Goal: Transaction & Acquisition: Purchase product/service

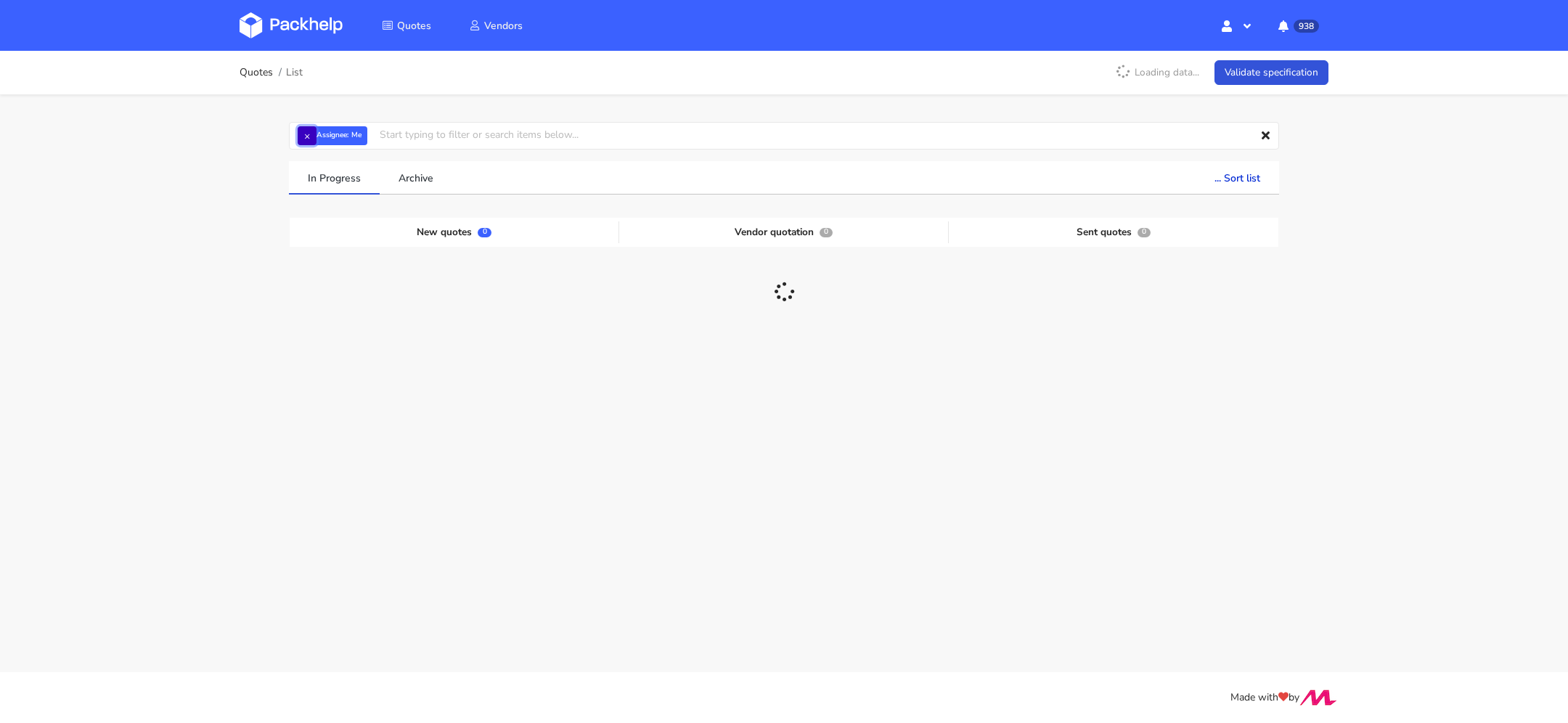
click at [310, 141] on button "×" at bounding box center [307, 135] width 19 height 19
click at [324, 140] on input "text" at bounding box center [784, 136] width 991 height 28
paste input "CBNO"
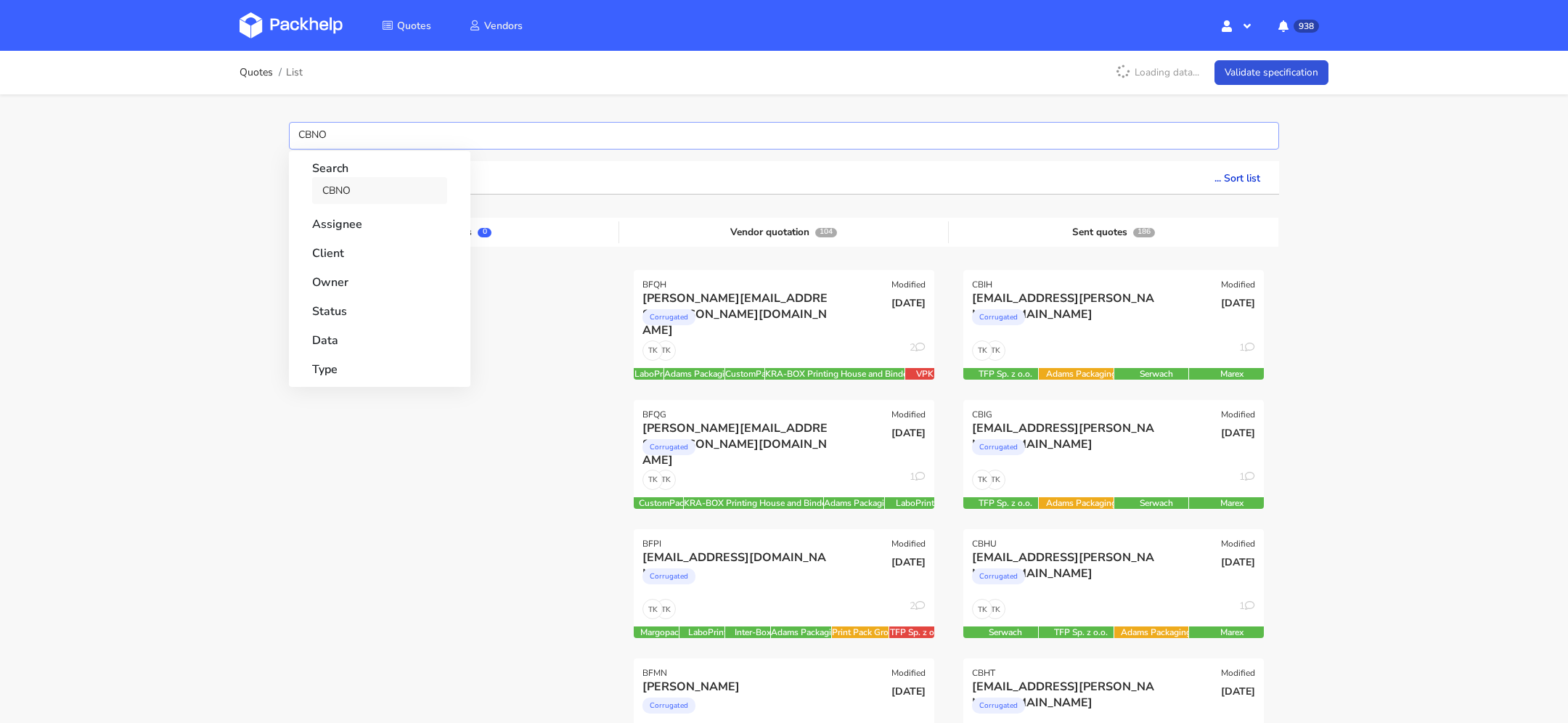
type input "CBNO"
click at [344, 186] on link "CBNO" at bounding box center [380, 190] width 135 height 27
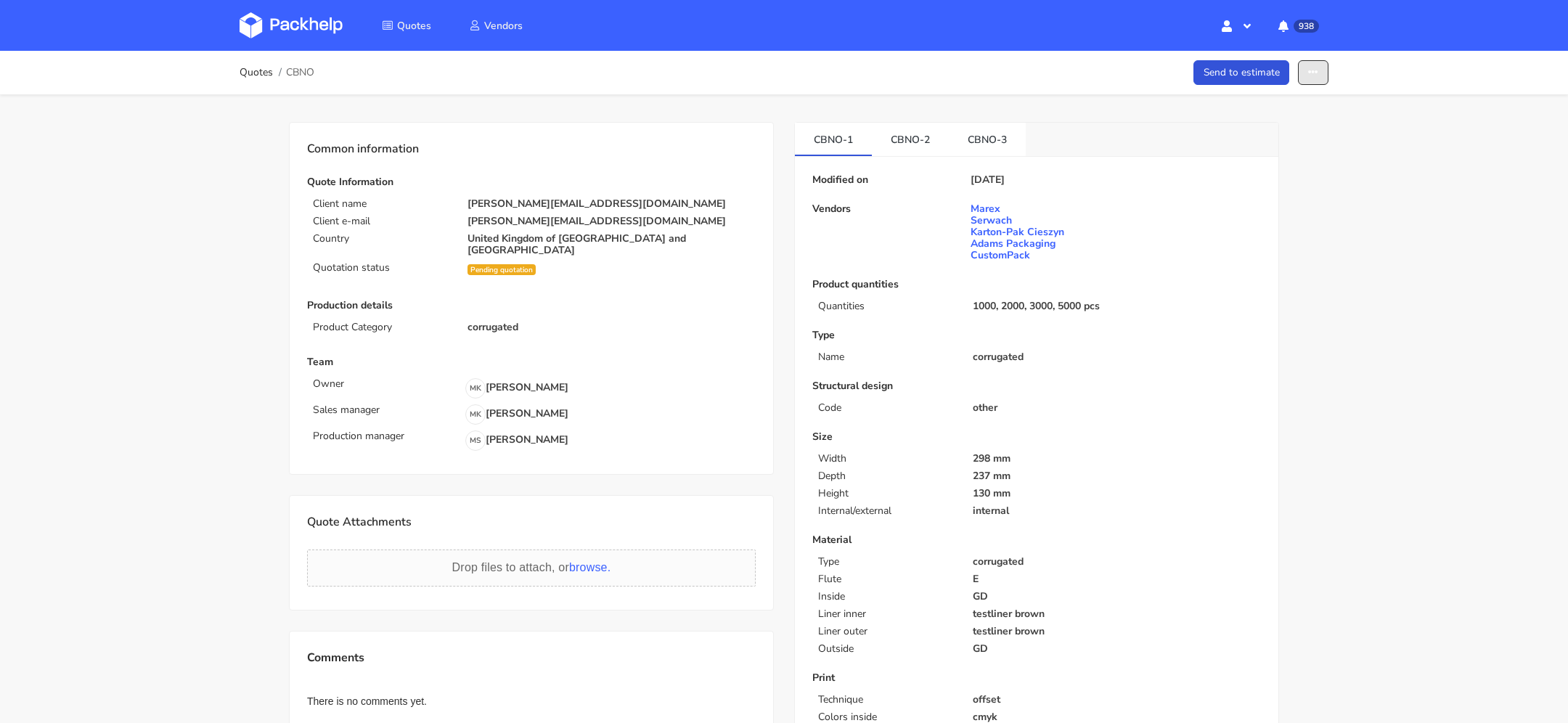
click at [1304, 85] on button "button" at bounding box center [1312, 73] width 30 height 26
click at [1260, 178] on link "Show estimations" at bounding box center [1257, 186] width 128 height 24
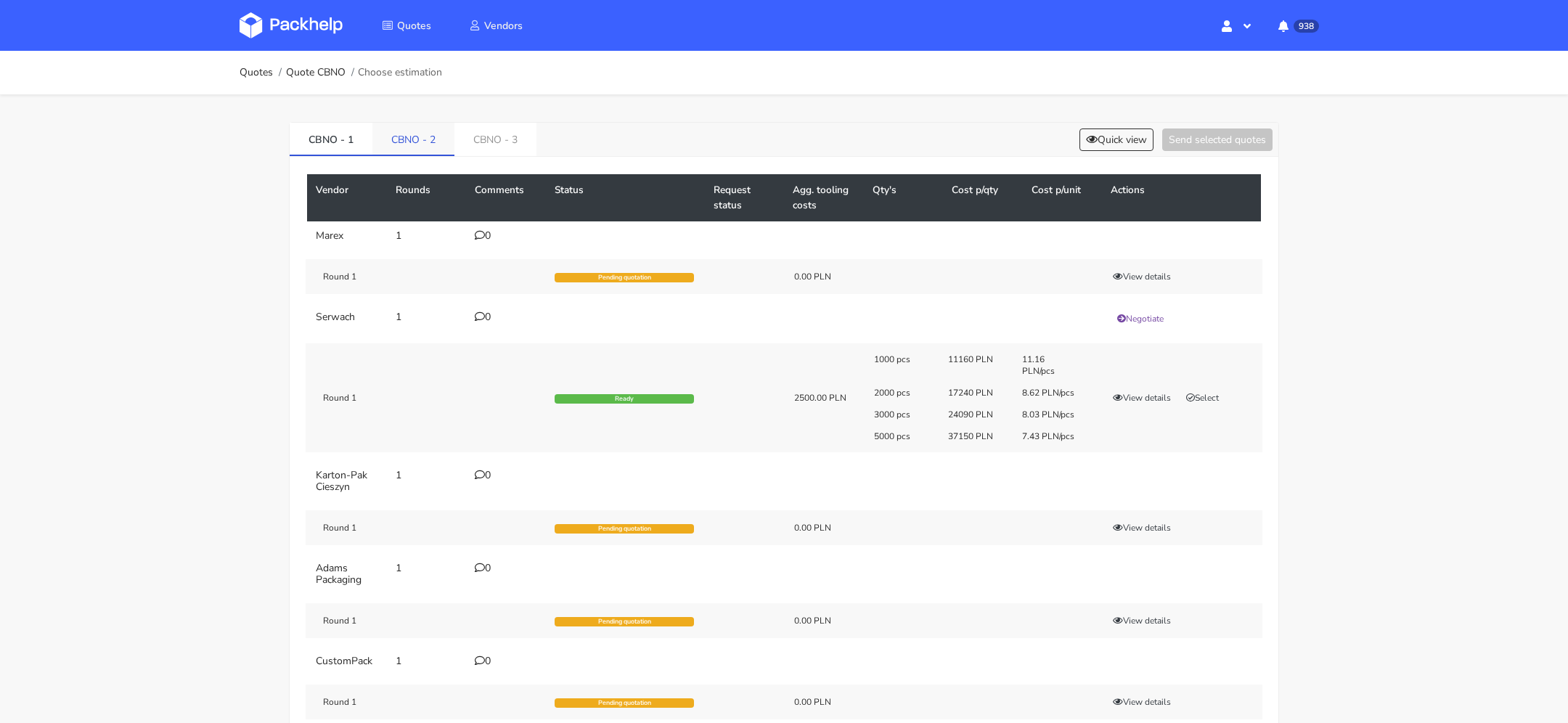
click at [397, 153] on link "CBNO - 2" at bounding box center [413, 139] width 82 height 32
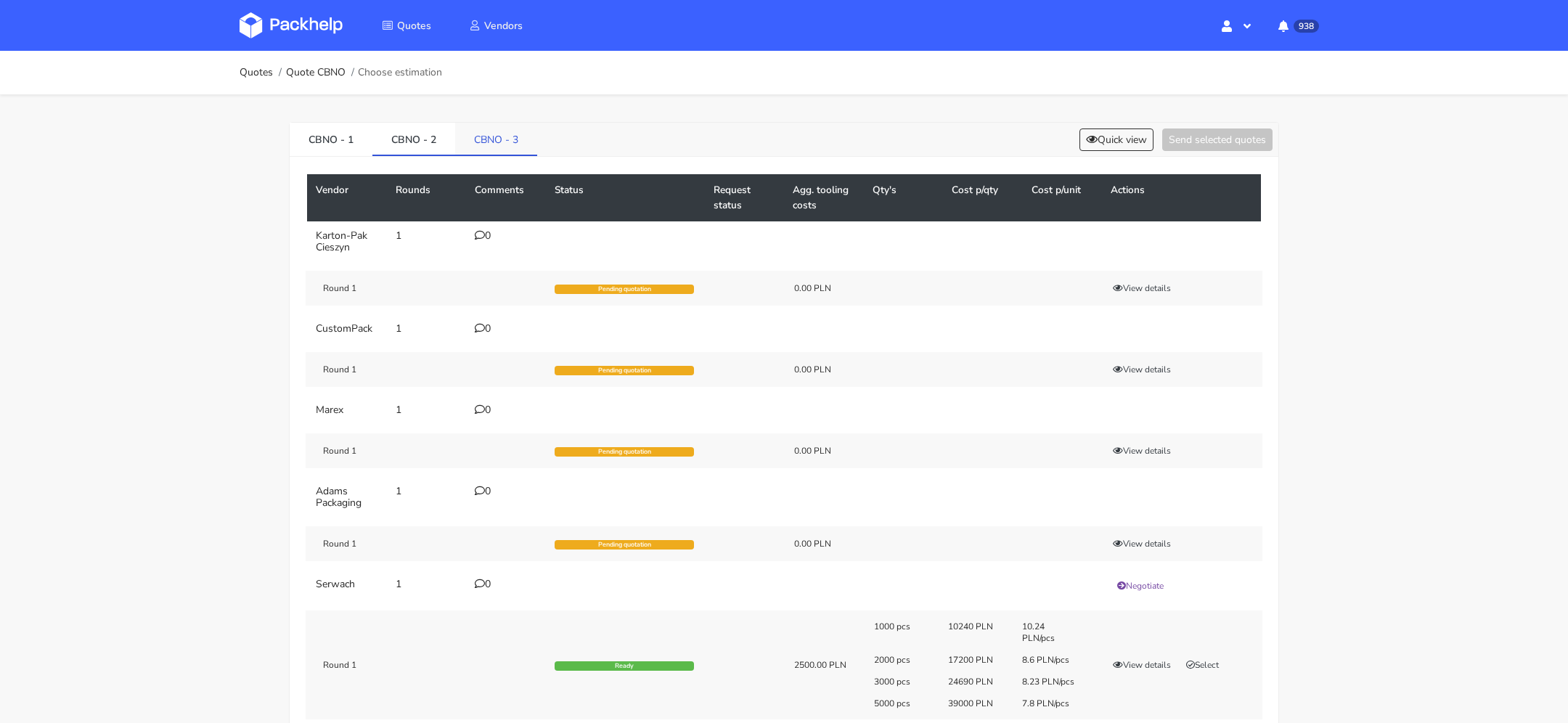
click at [487, 152] on link "CBNO - 3" at bounding box center [495, 139] width 82 height 32
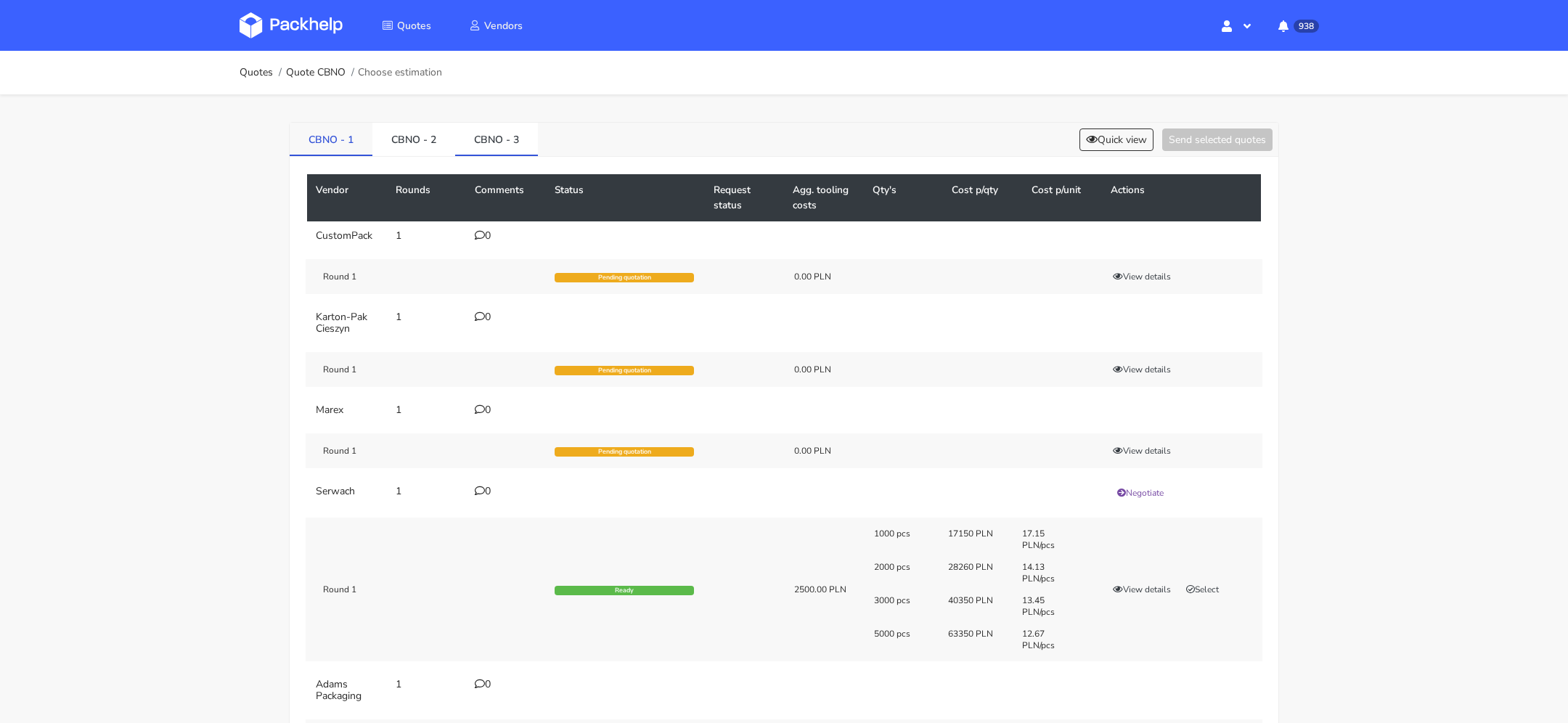
click at [332, 125] on link "CBNO - 1" at bounding box center [331, 139] width 83 height 32
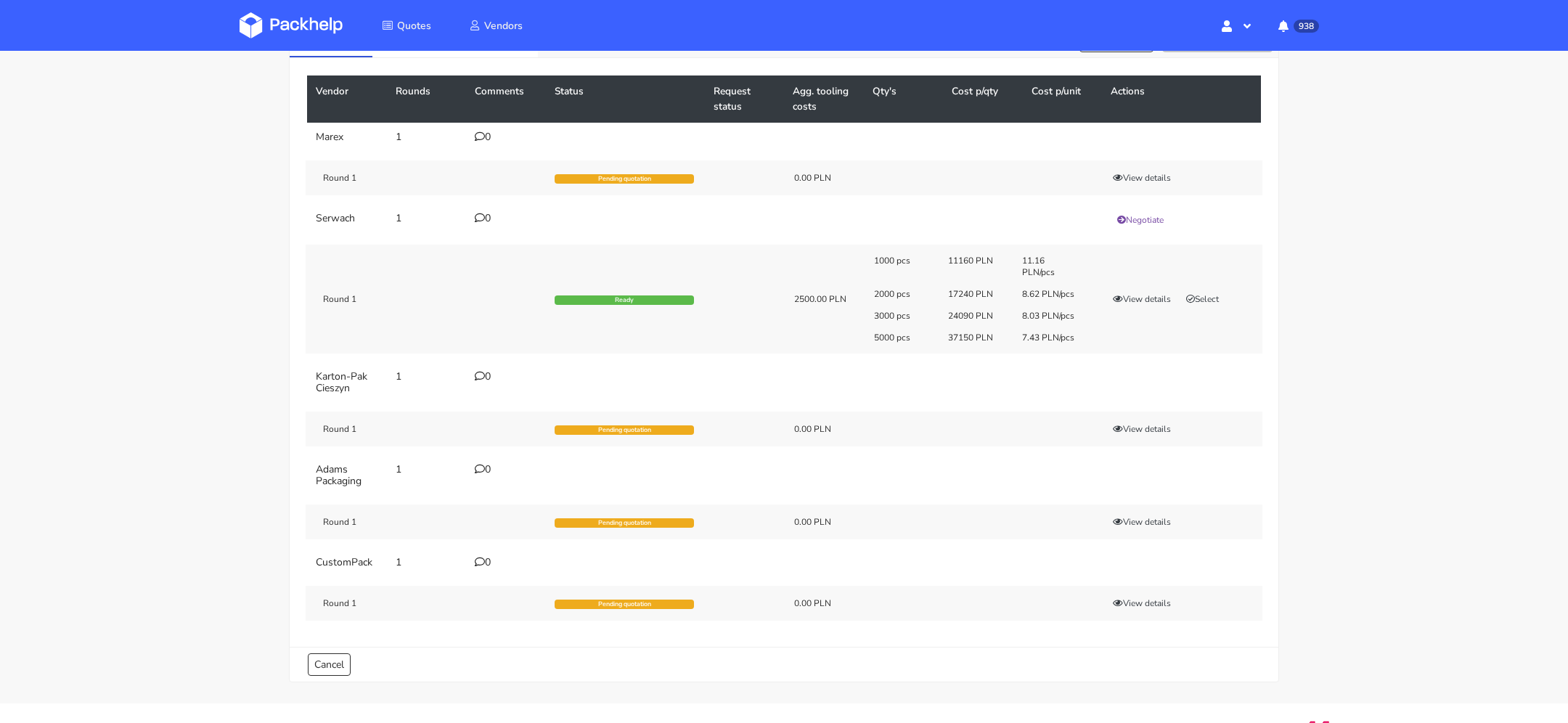
scroll to position [42, 0]
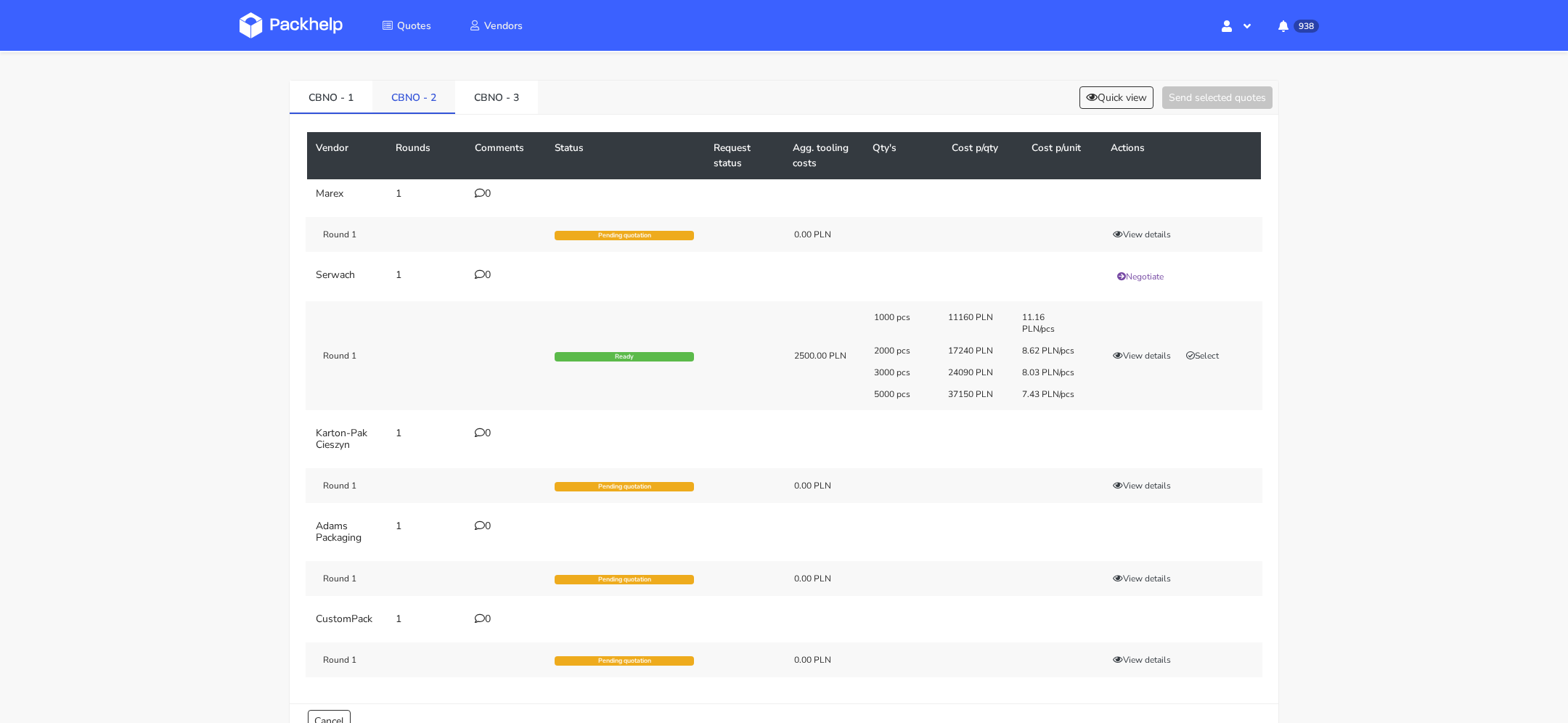
click at [413, 91] on link "CBNO - 2" at bounding box center [414, 96] width 83 height 32
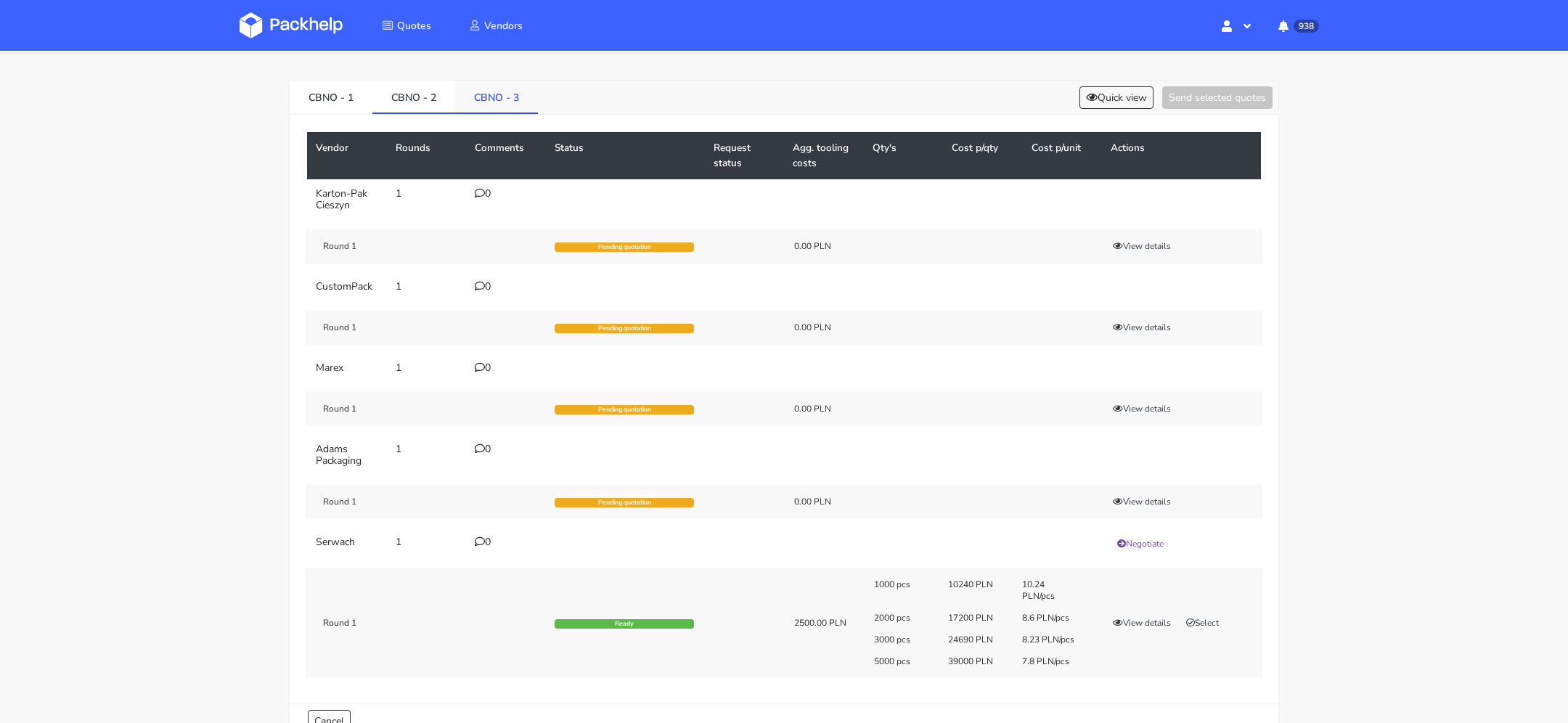
click at [506, 95] on link "CBNO - 3" at bounding box center [496, 96] width 83 height 32
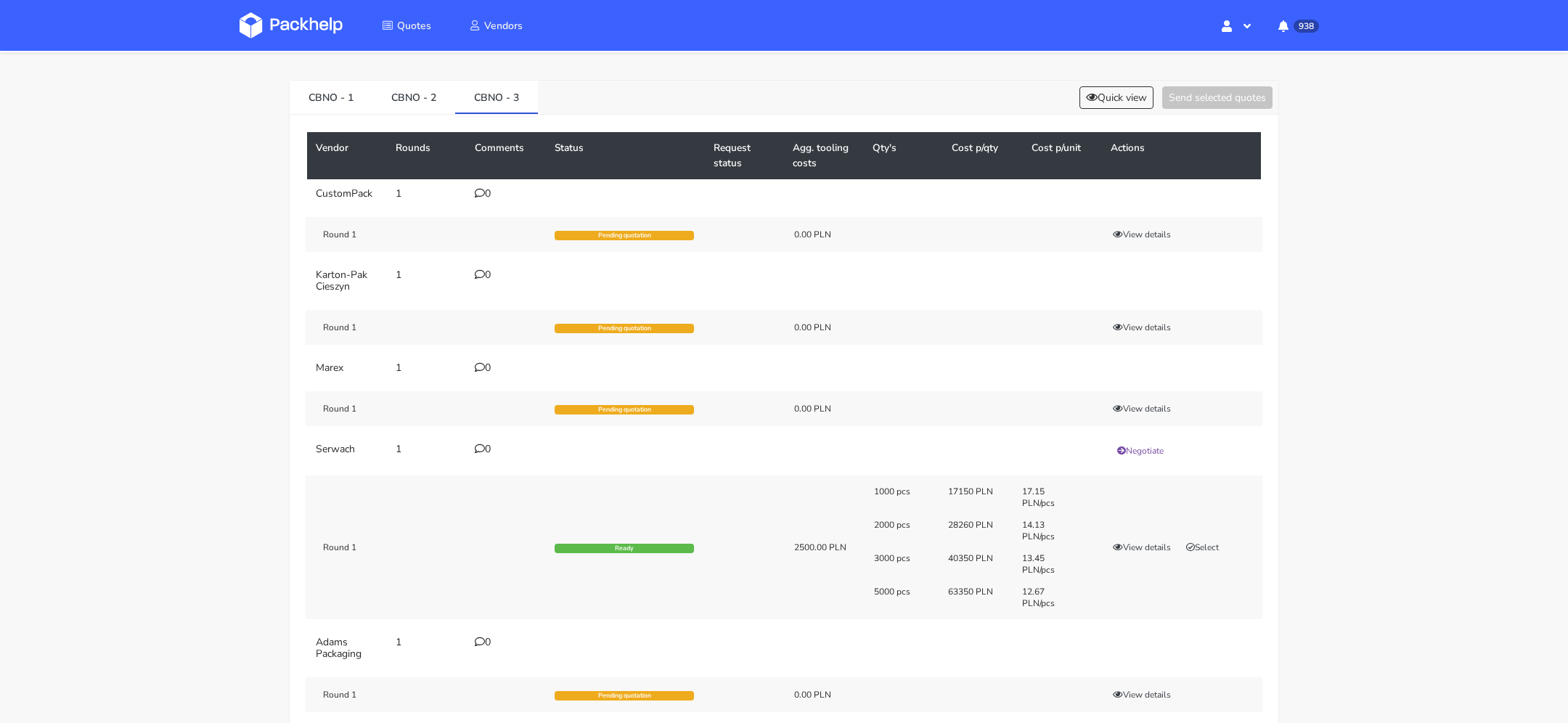
scroll to position [0, 0]
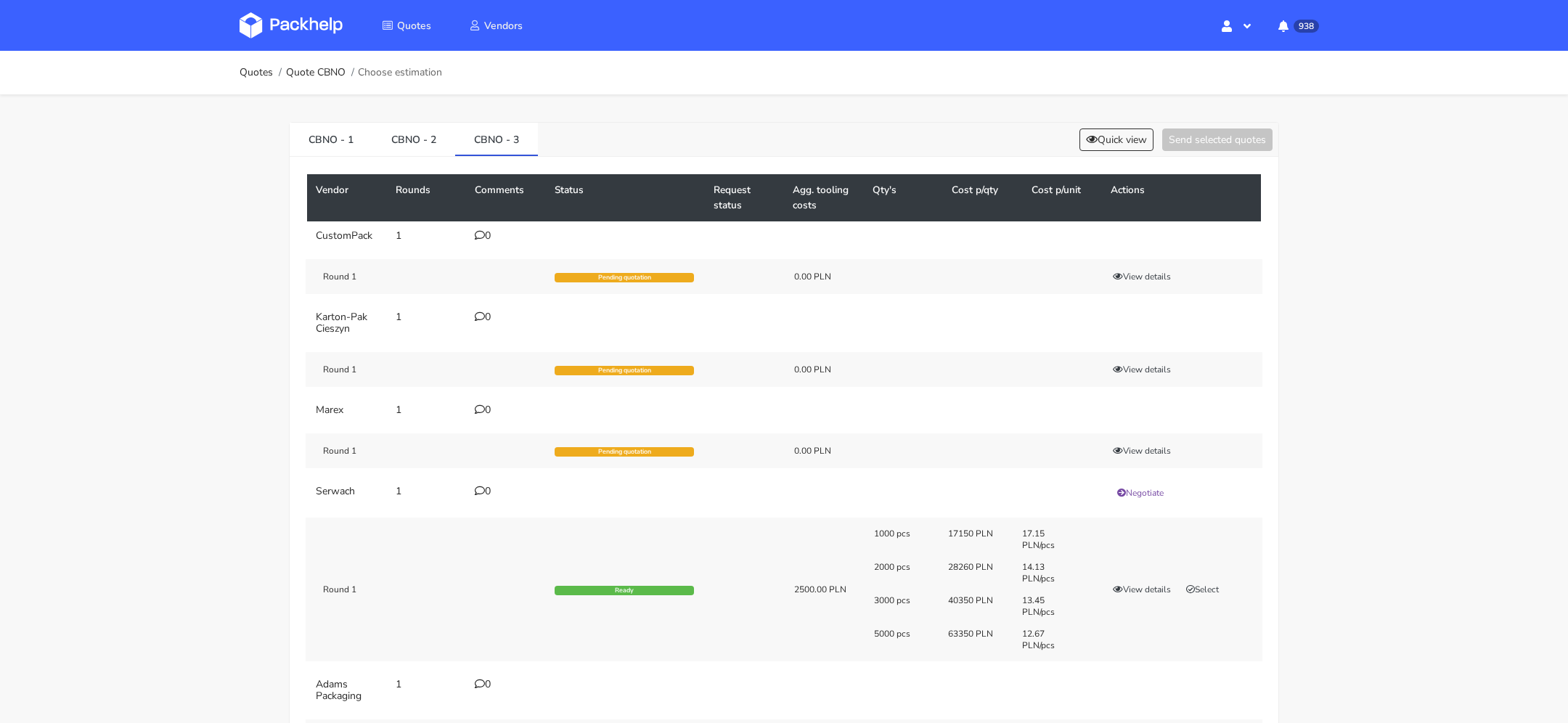
click at [344, 82] on ol "Quotes Quote CBNO Choose estimation" at bounding box center [341, 73] width 202 height 29
click at [334, 73] on link "Quote CBNO" at bounding box center [315, 73] width 60 height 12
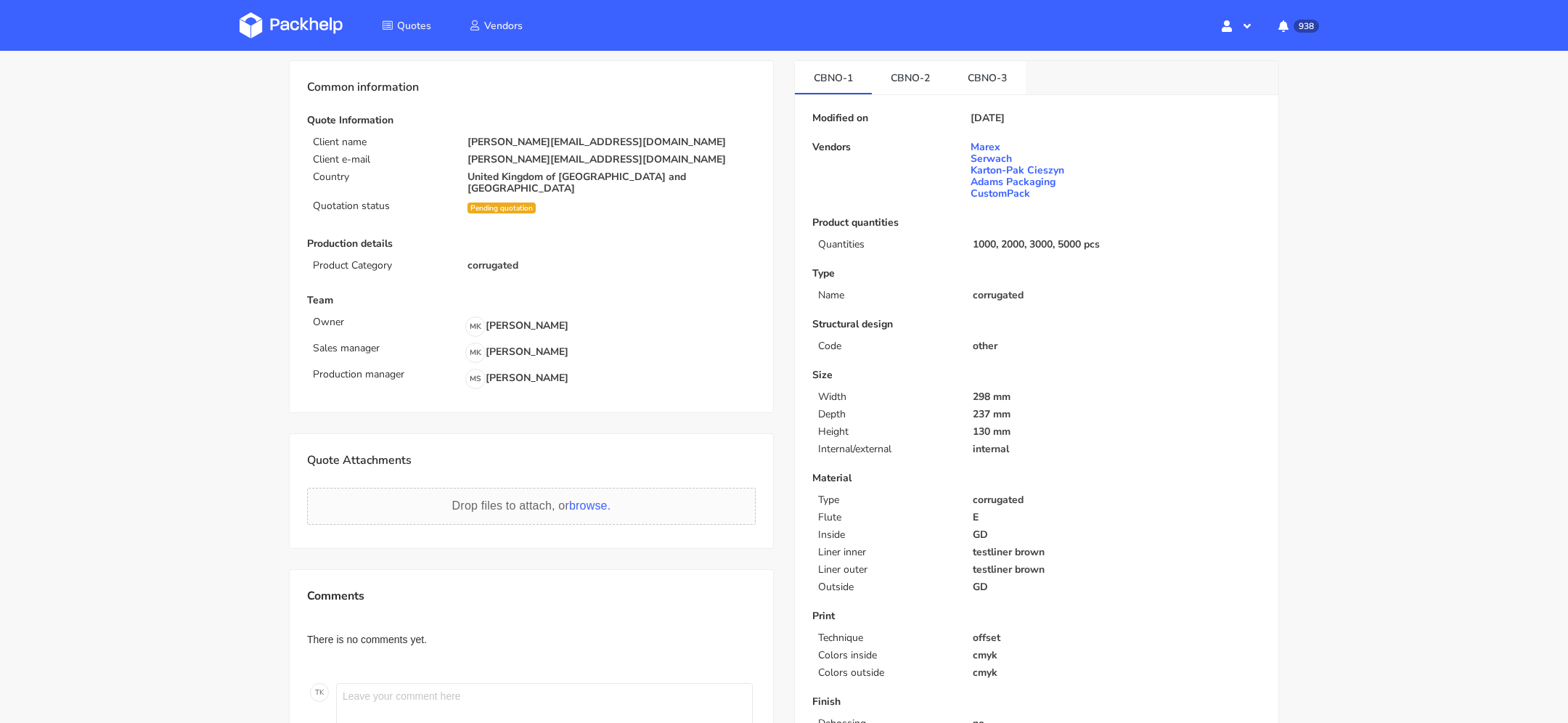
scroll to position [28, 0]
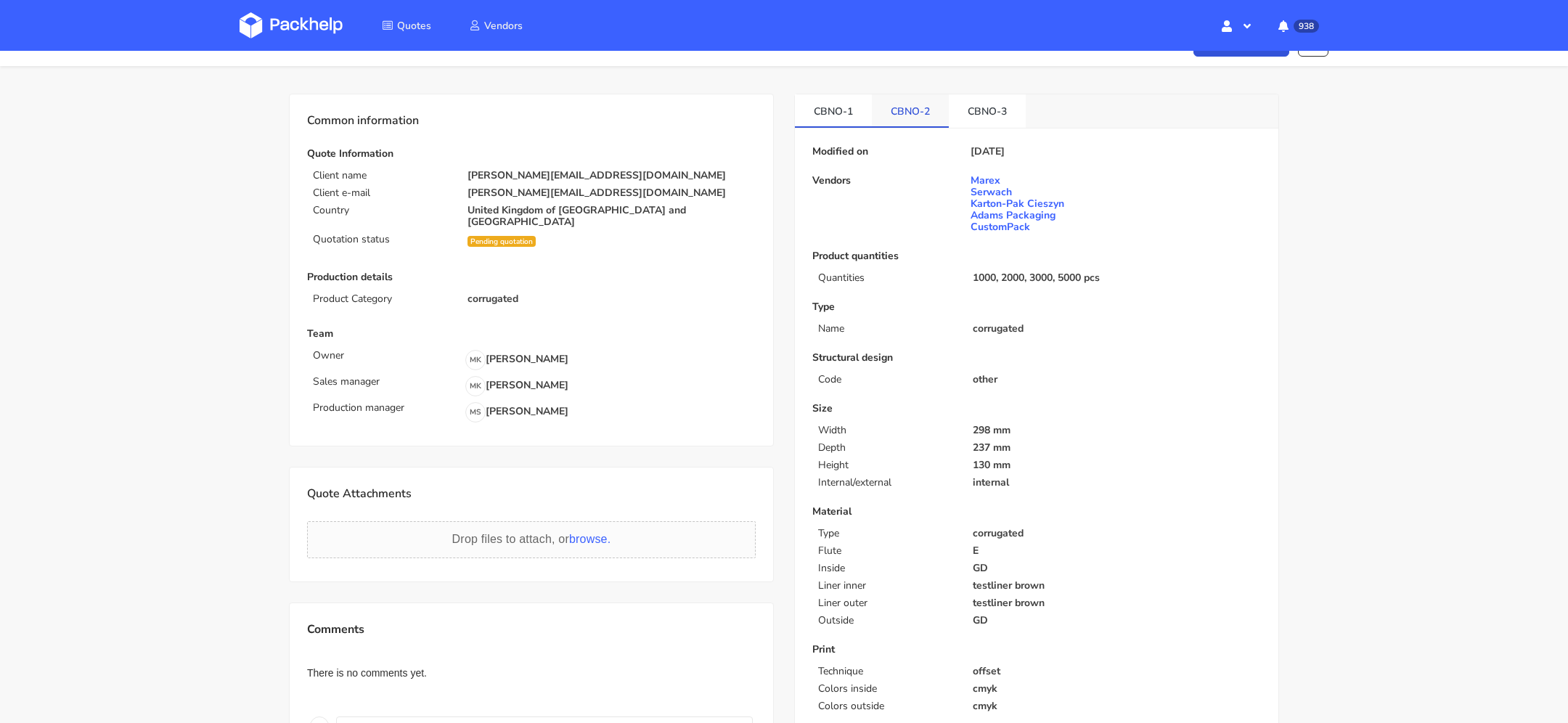
click at [918, 107] on link "CBNO-2" at bounding box center [911, 110] width 77 height 32
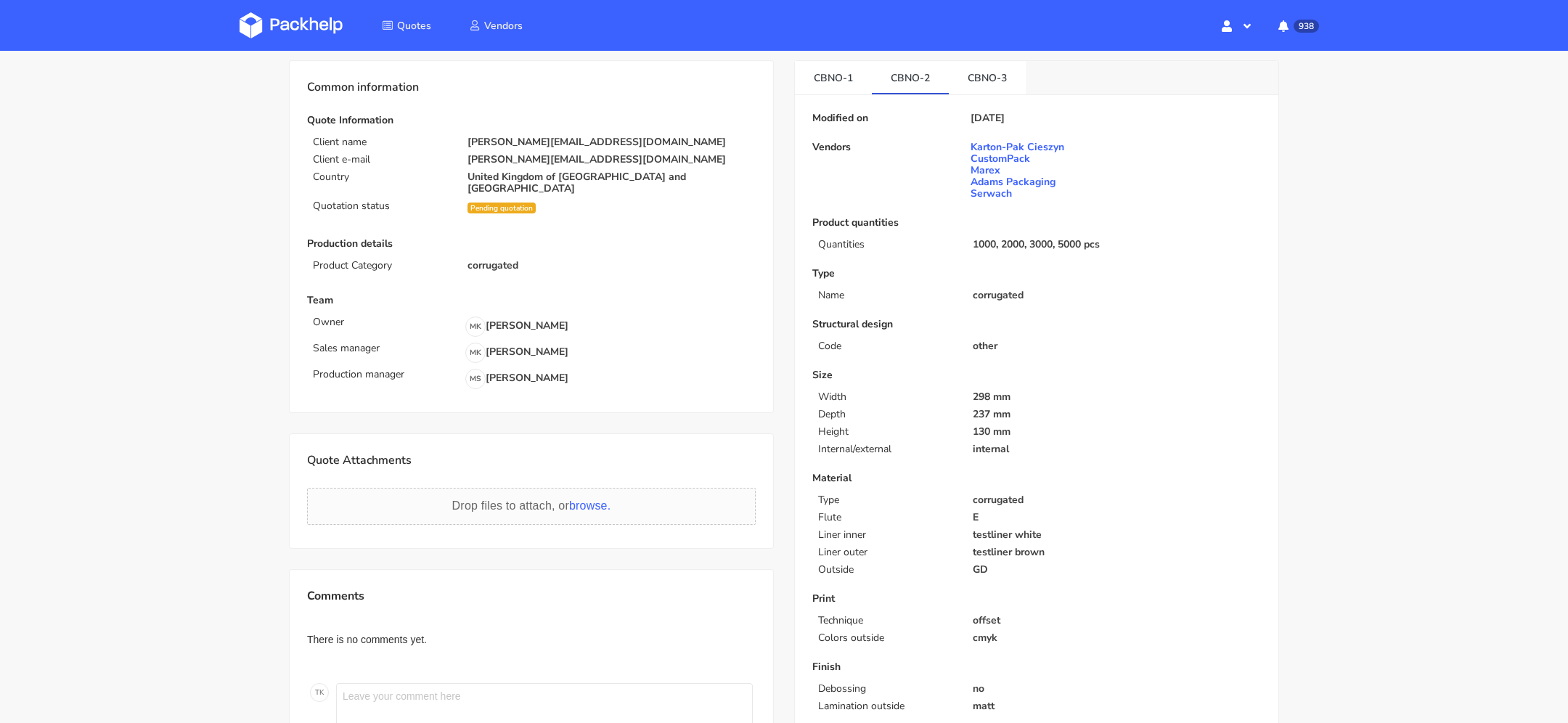
scroll to position [6, 0]
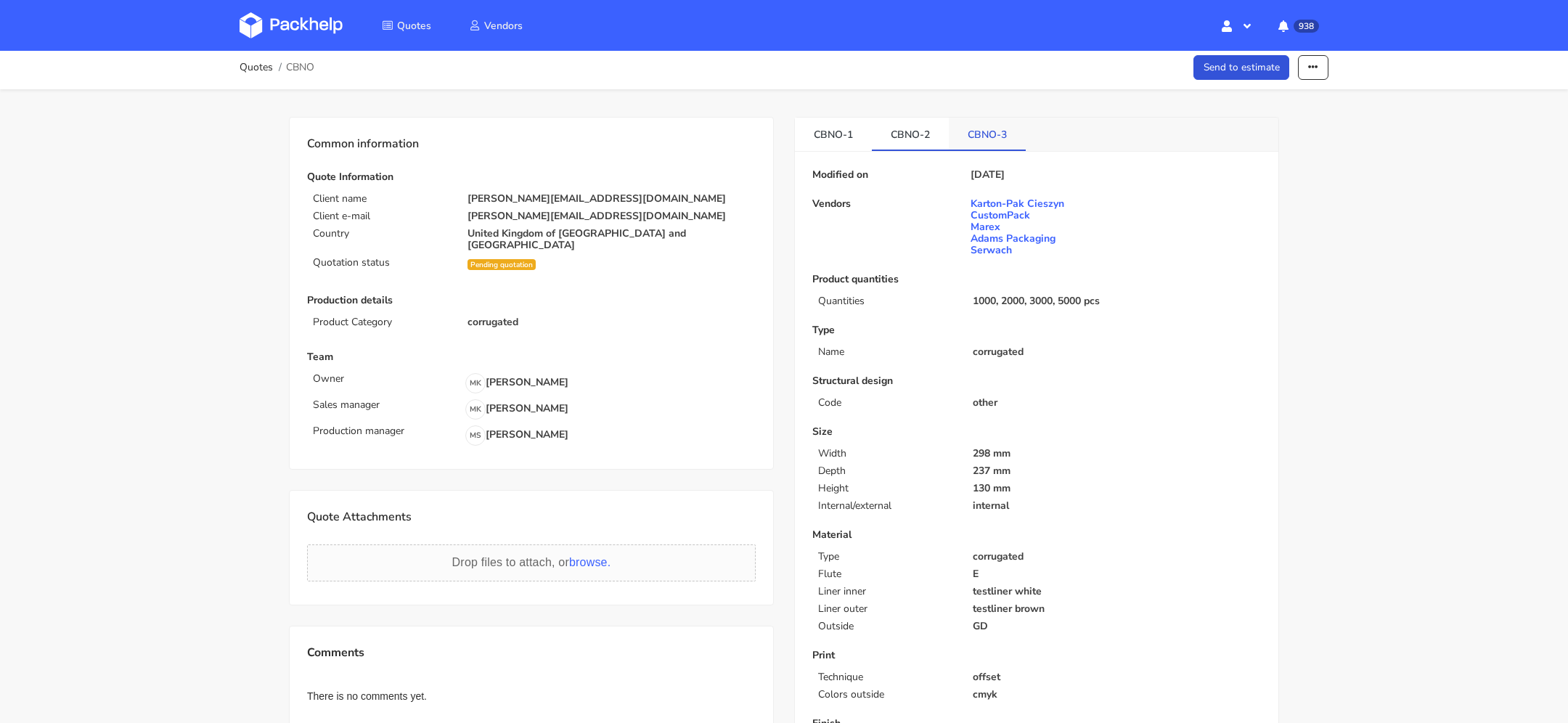
click at [974, 130] on link "CBNO-3" at bounding box center [987, 133] width 77 height 32
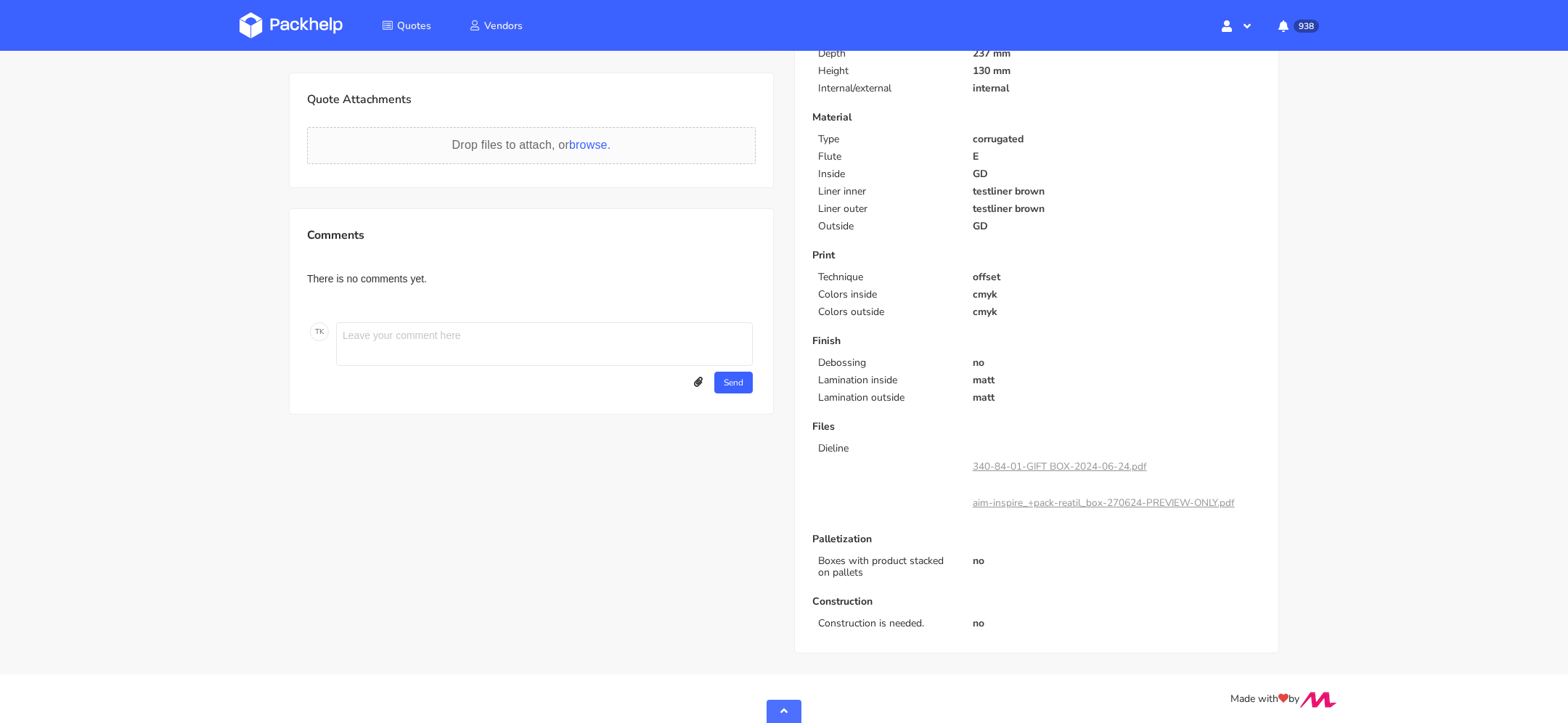
scroll to position [0, 0]
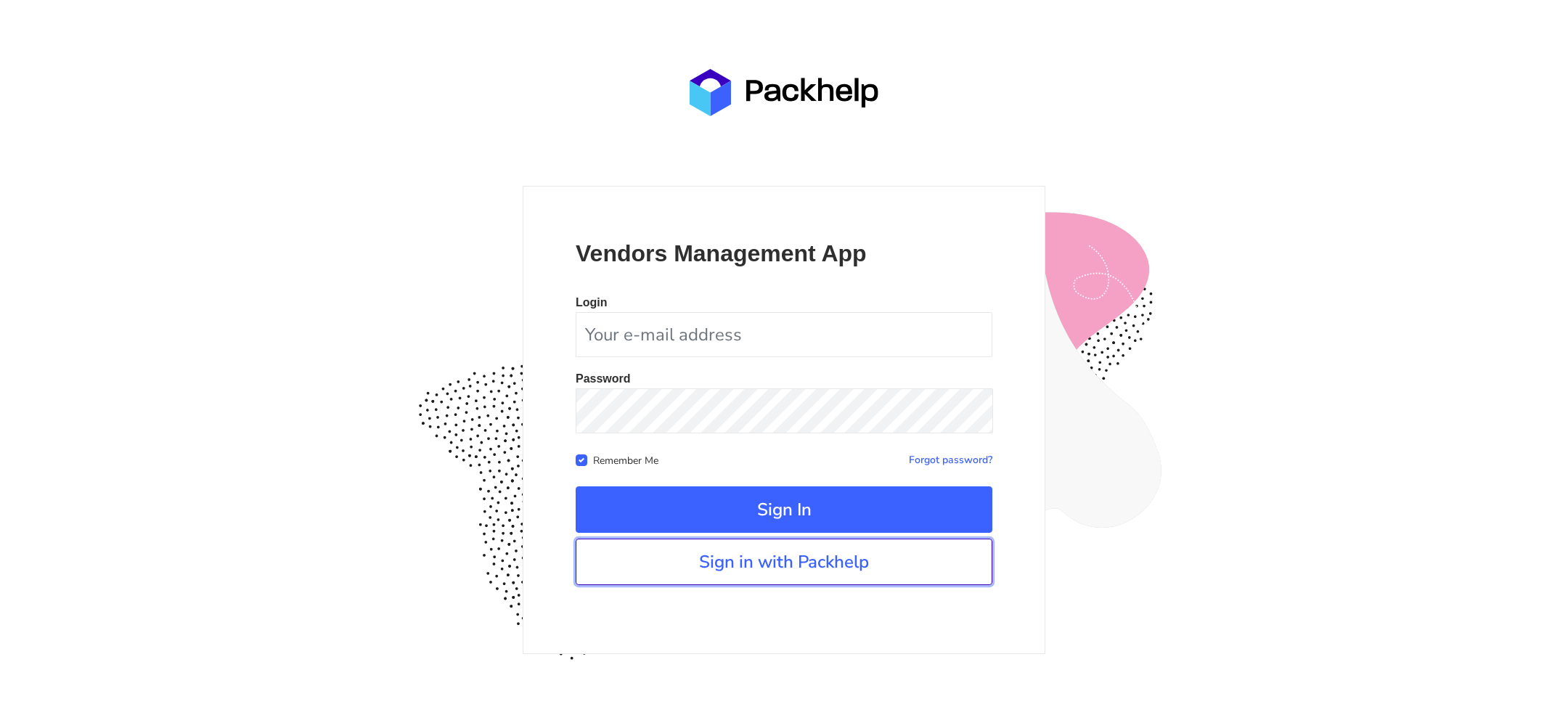
click at [803, 545] on link "Sign in with Packhelp" at bounding box center [783, 561] width 416 height 47
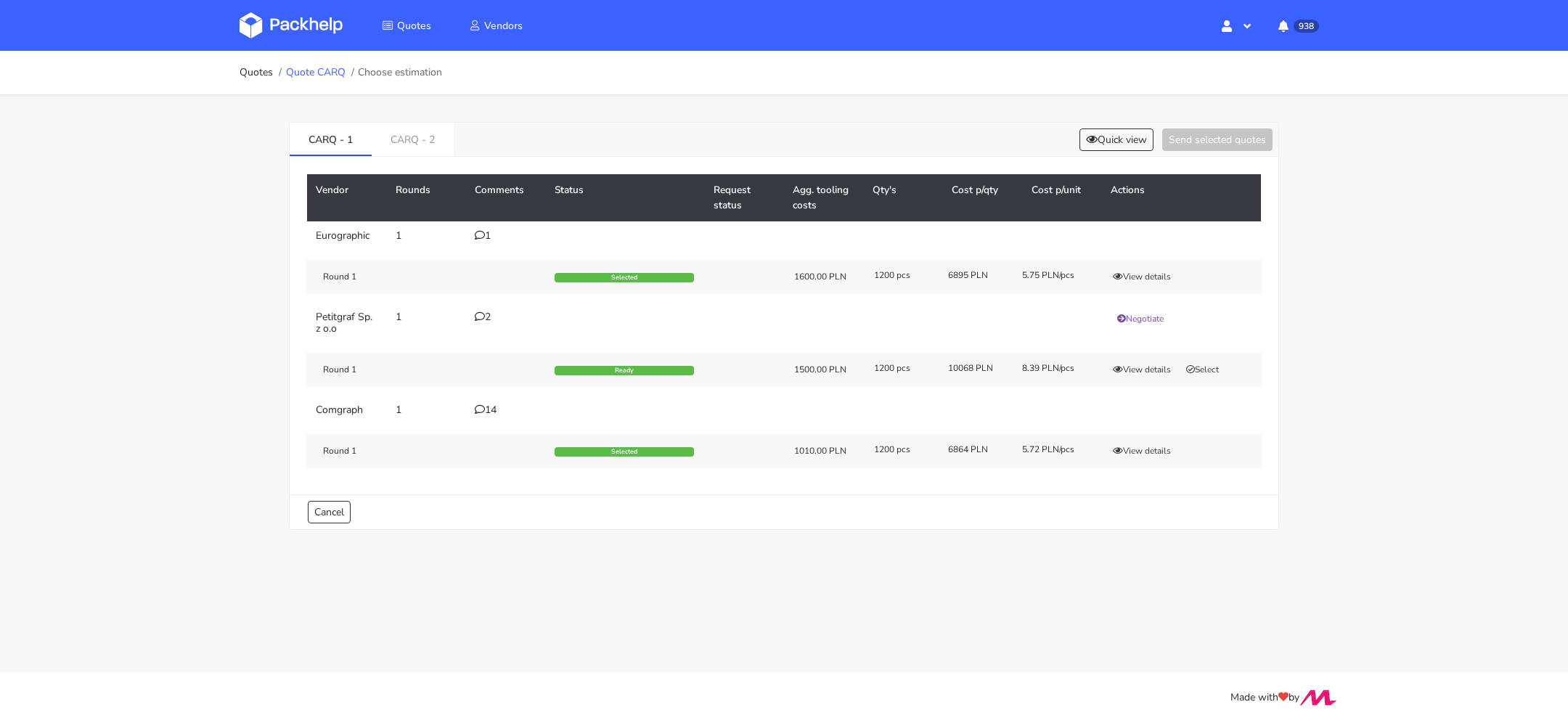
click at [337, 77] on link "Quote CARQ" at bounding box center [315, 73] width 60 height 12
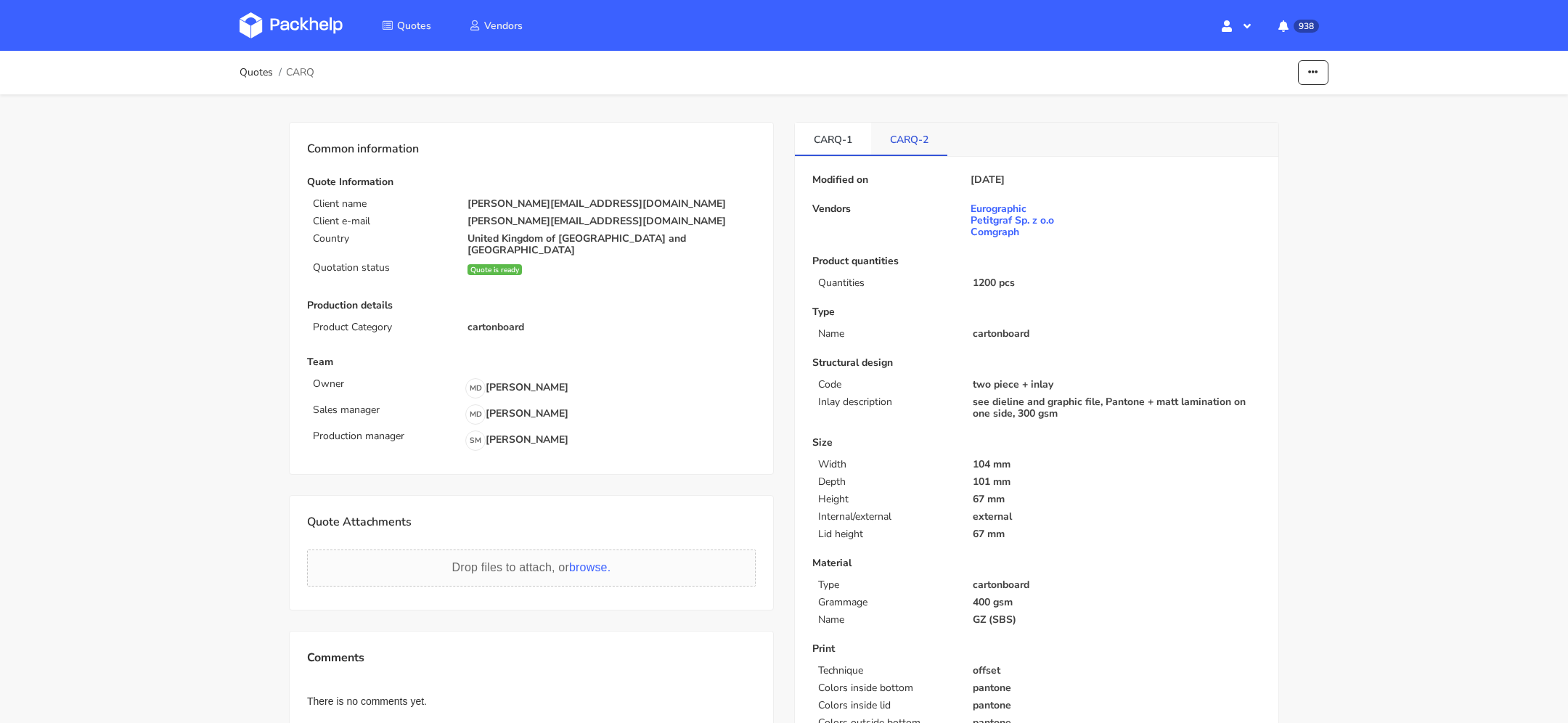
click at [908, 131] on link "CARQ-2" at bounding box center [909, 139] width 76 height 32
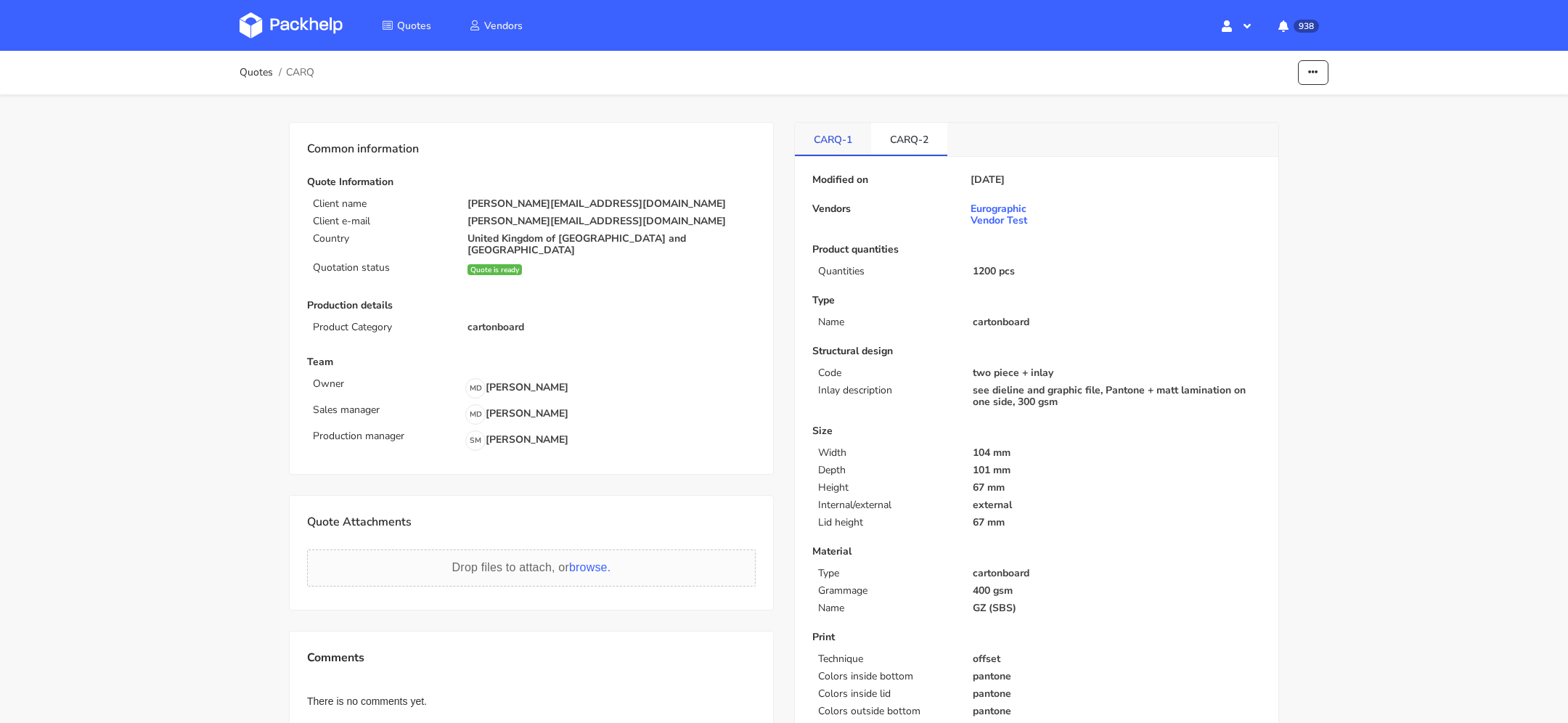
click at [859, 134] on link "CARQ-1" at bounding box center [833, 139] width 76 height 32
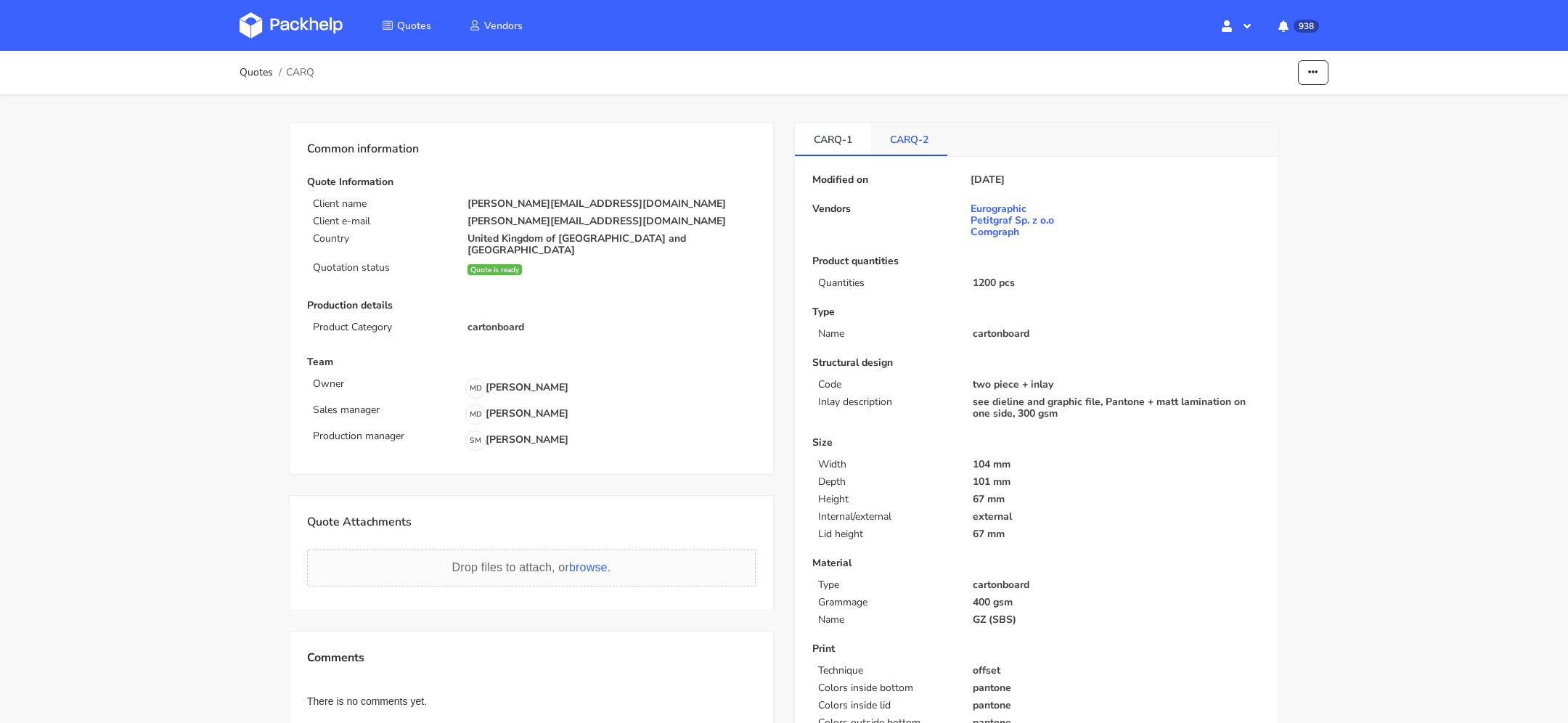
click at [897, 137] on link "CARQ-2" at bounding box center [909, 139] width 76 height 32
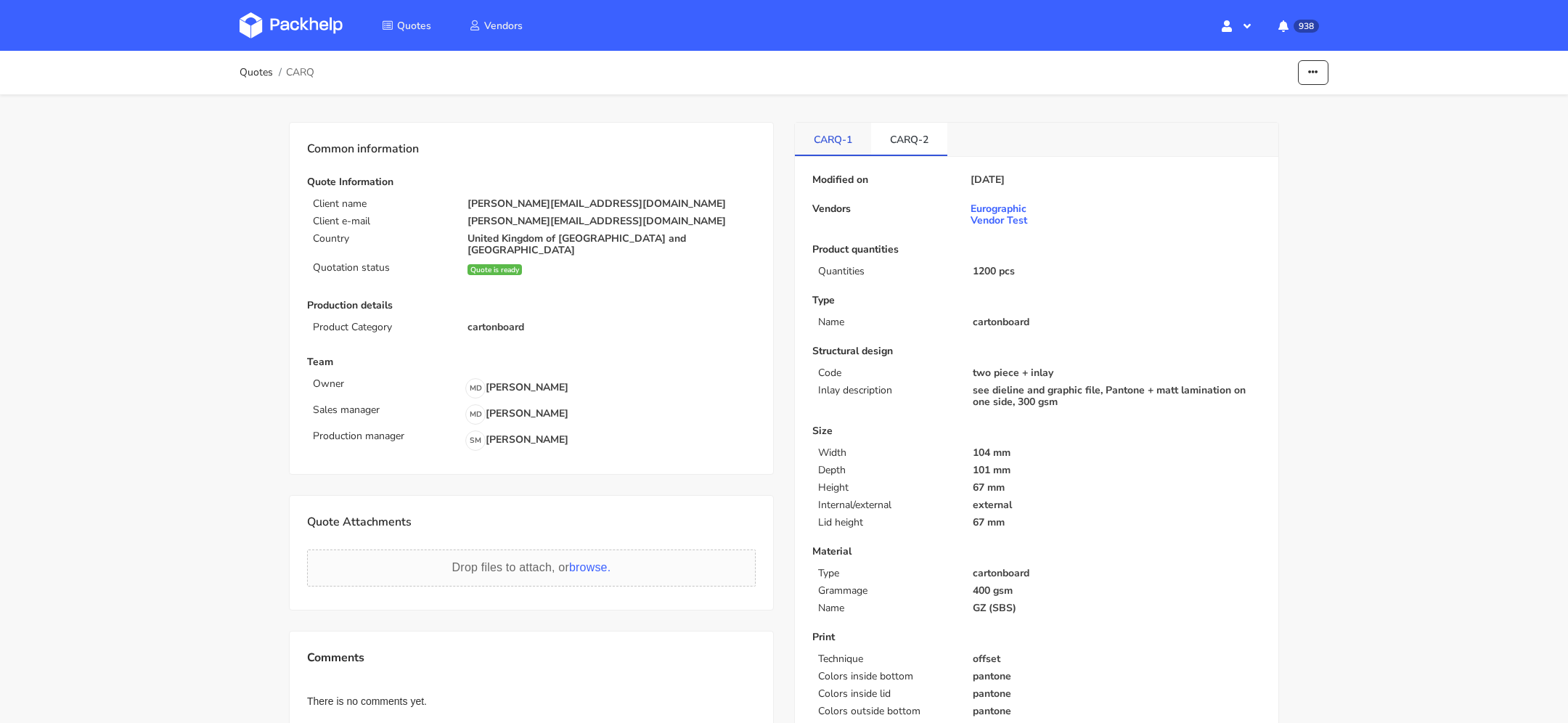
click at [867, 139] on link "CARQ-1" at bounding box center [833, 139] width 76 height 32
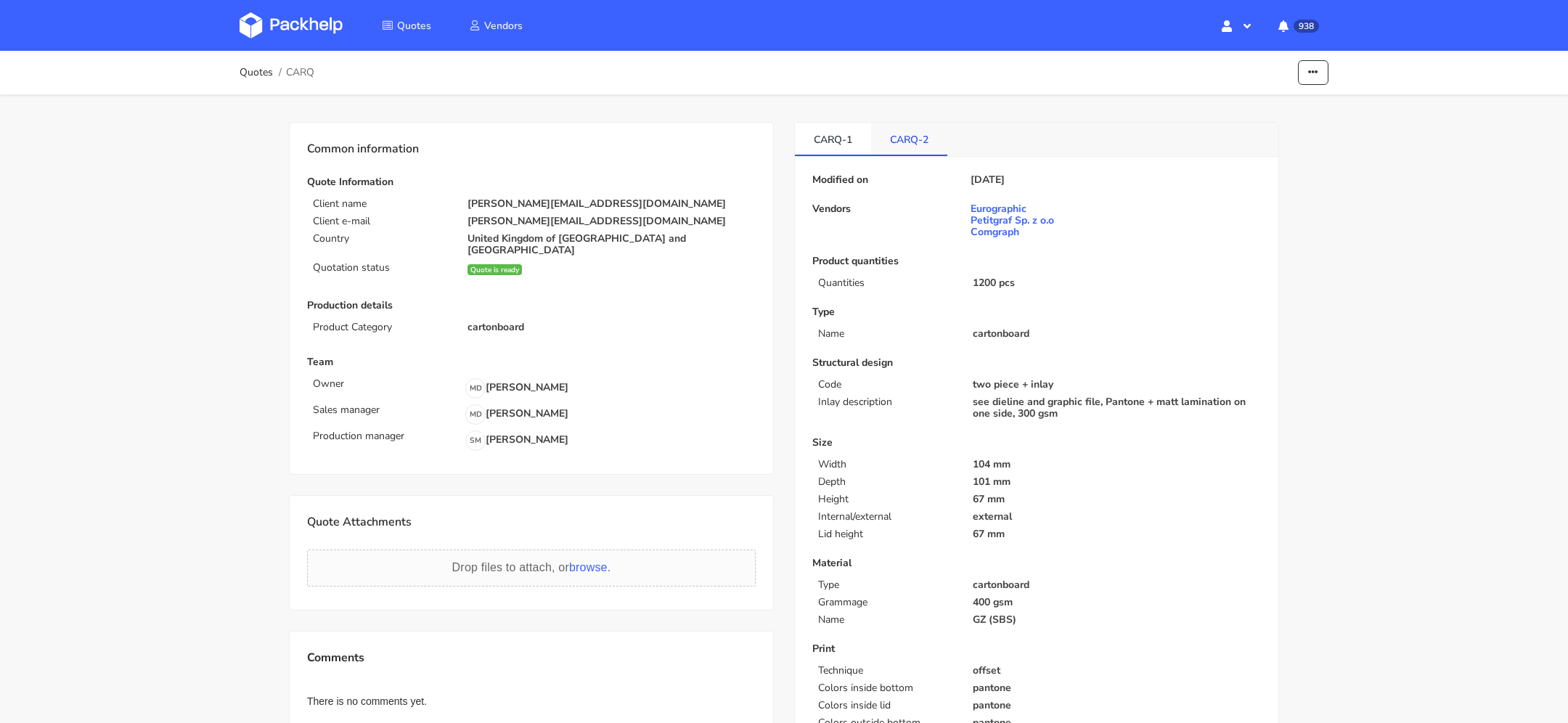
click at [911, 139] on link "CARQ-2" at bounding box center [909, 139] width 76 height 32
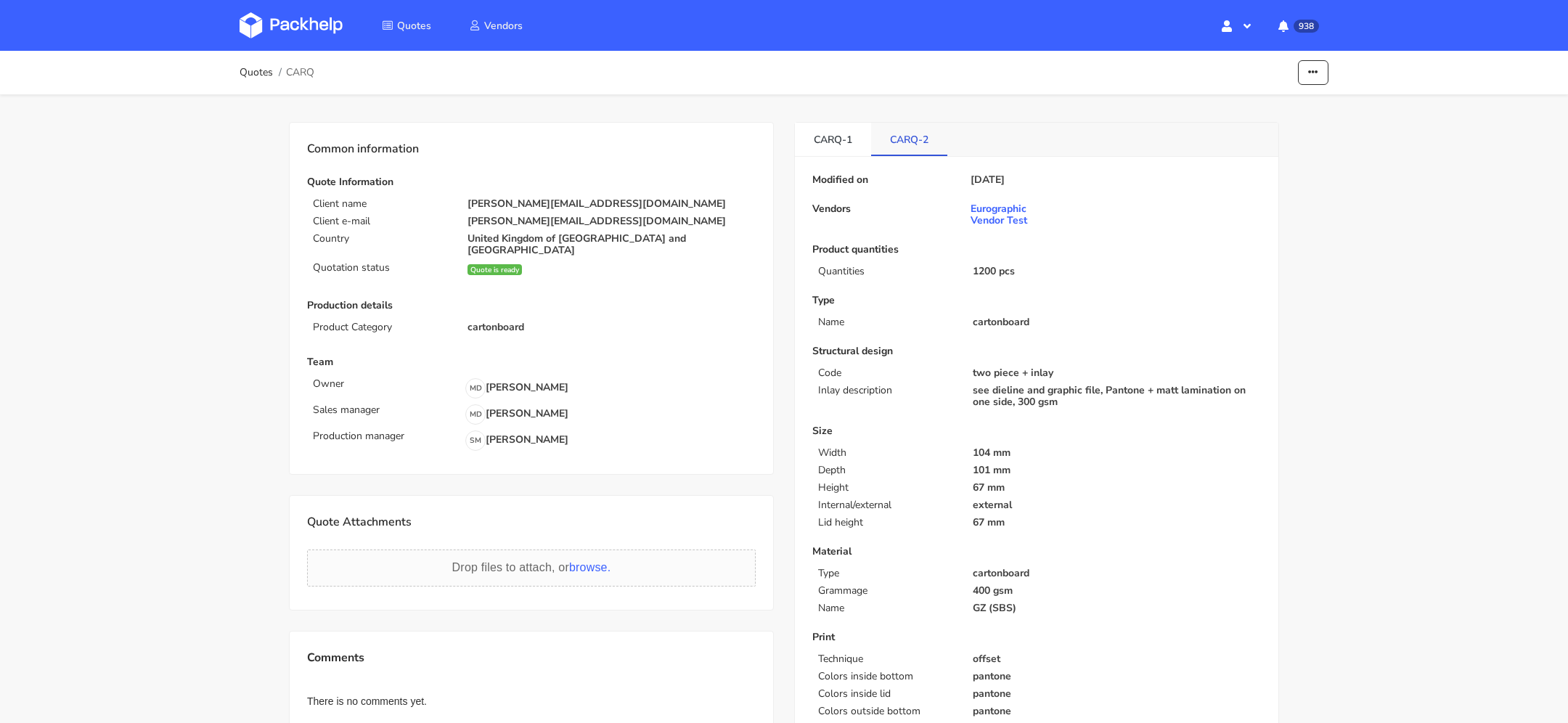
click at [871, 139] on link "CARQ-2" at bounding box center [909, 139] width 76 height 32
click at [911, 139] on link "CARQ-2" at bounding box center [909, 139] width 76 height 32
click at [861, 139] on link "CARQ-1" at bounding box center [833, 139] width 76 height 32
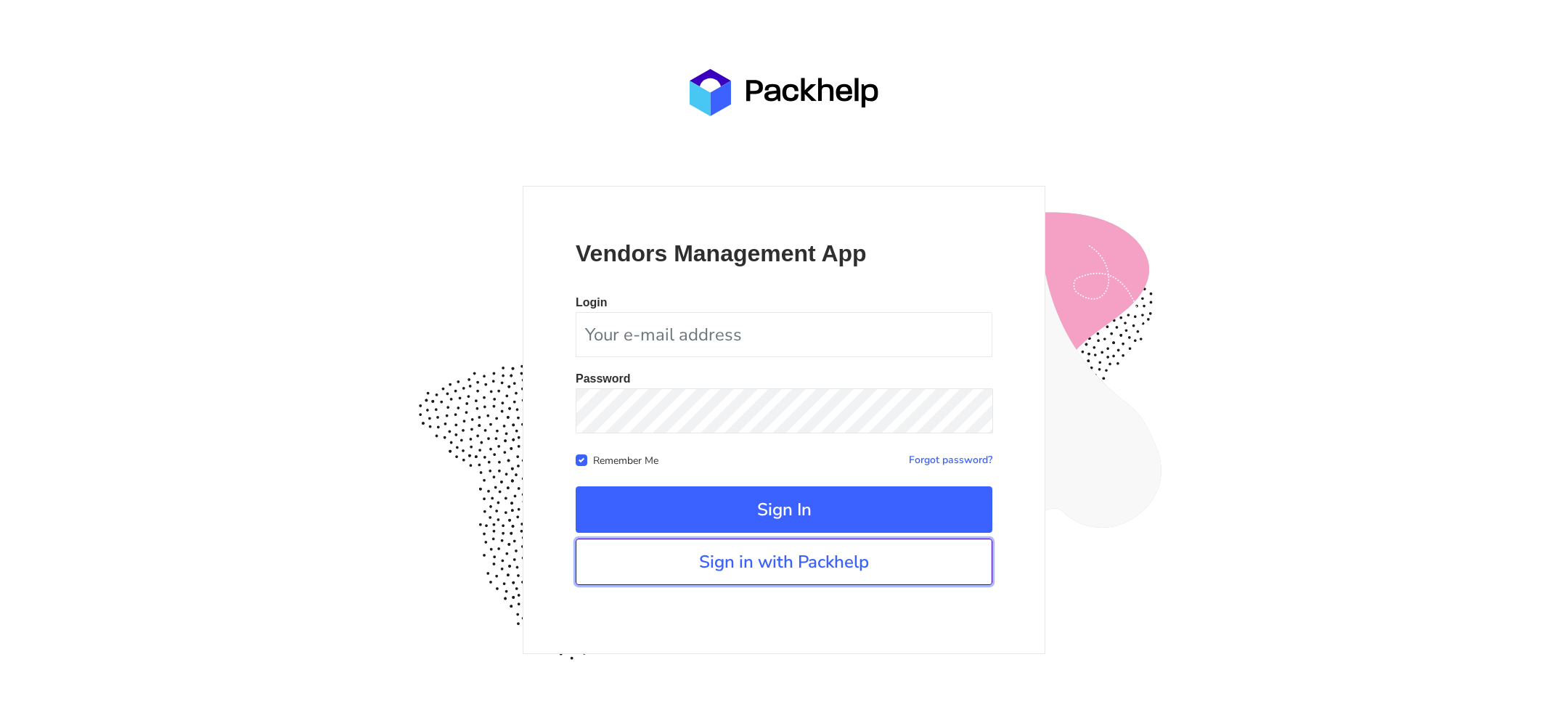
click at [797, 547] on link "Sign in with Packhelp" at bounding box center [783, 561] width 416 height 47
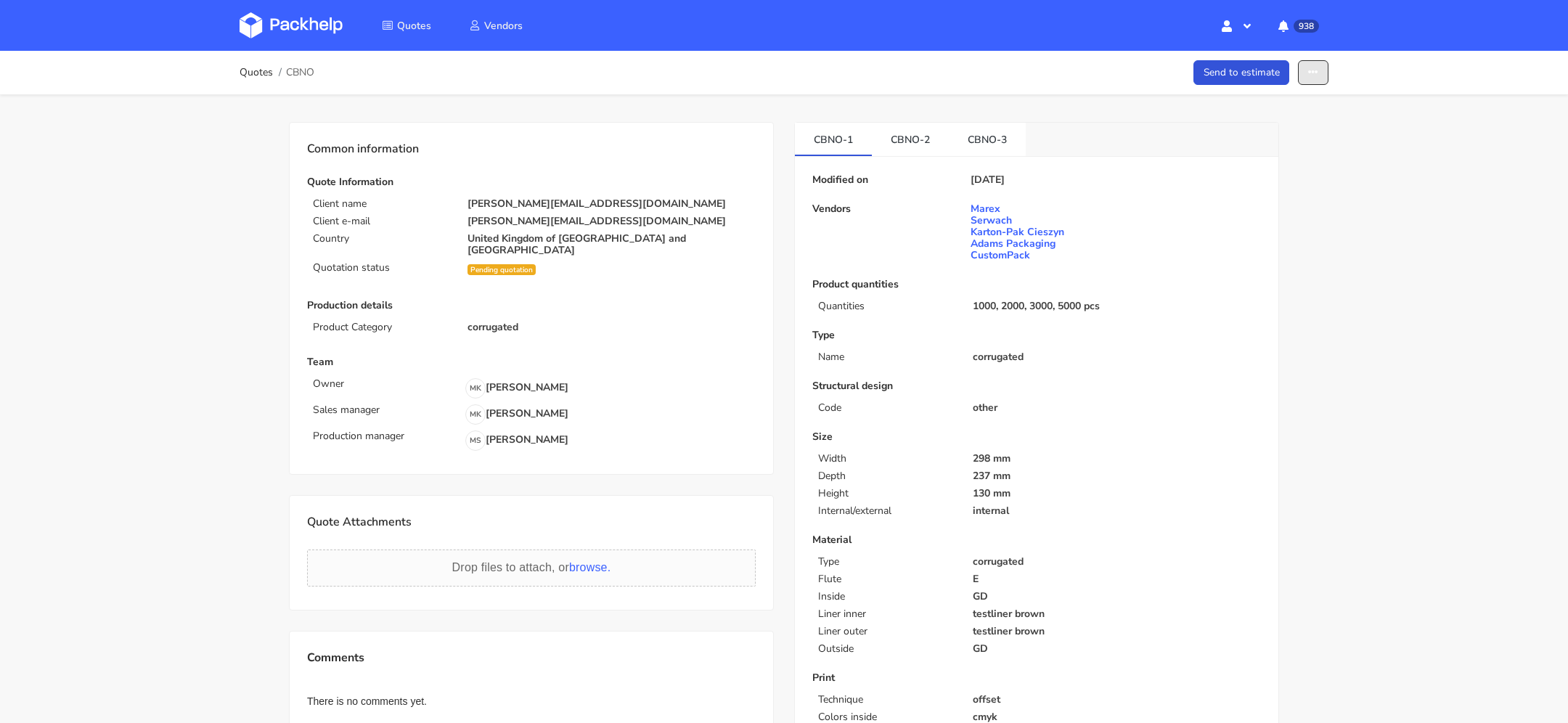
click at [1312, 69] on icon "button" at bounding box center [1313, 72] width 10 height 10
click at [1239, 185] on link "Show estimations" at bounding box center [1257, 186] width 128 height 24
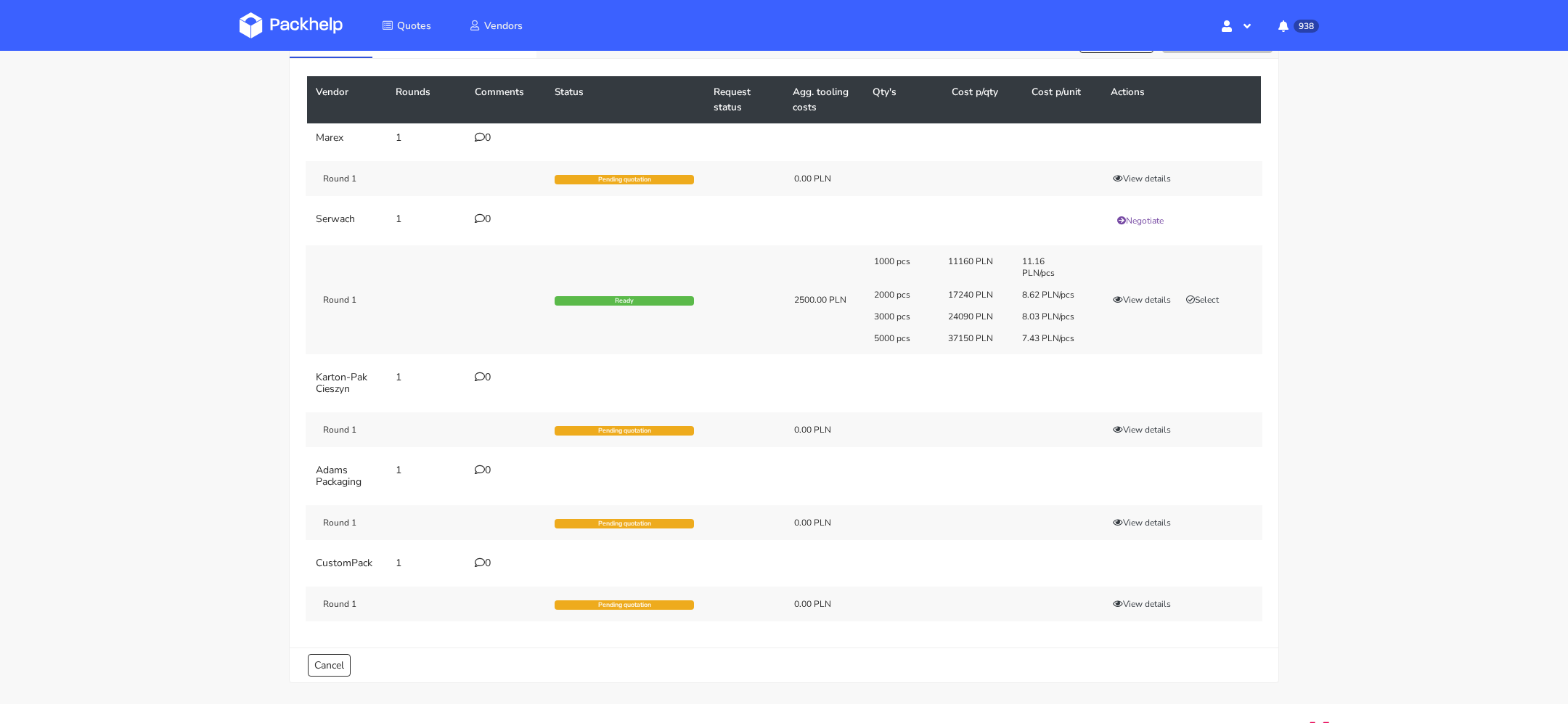
scroll to position [2, 0]
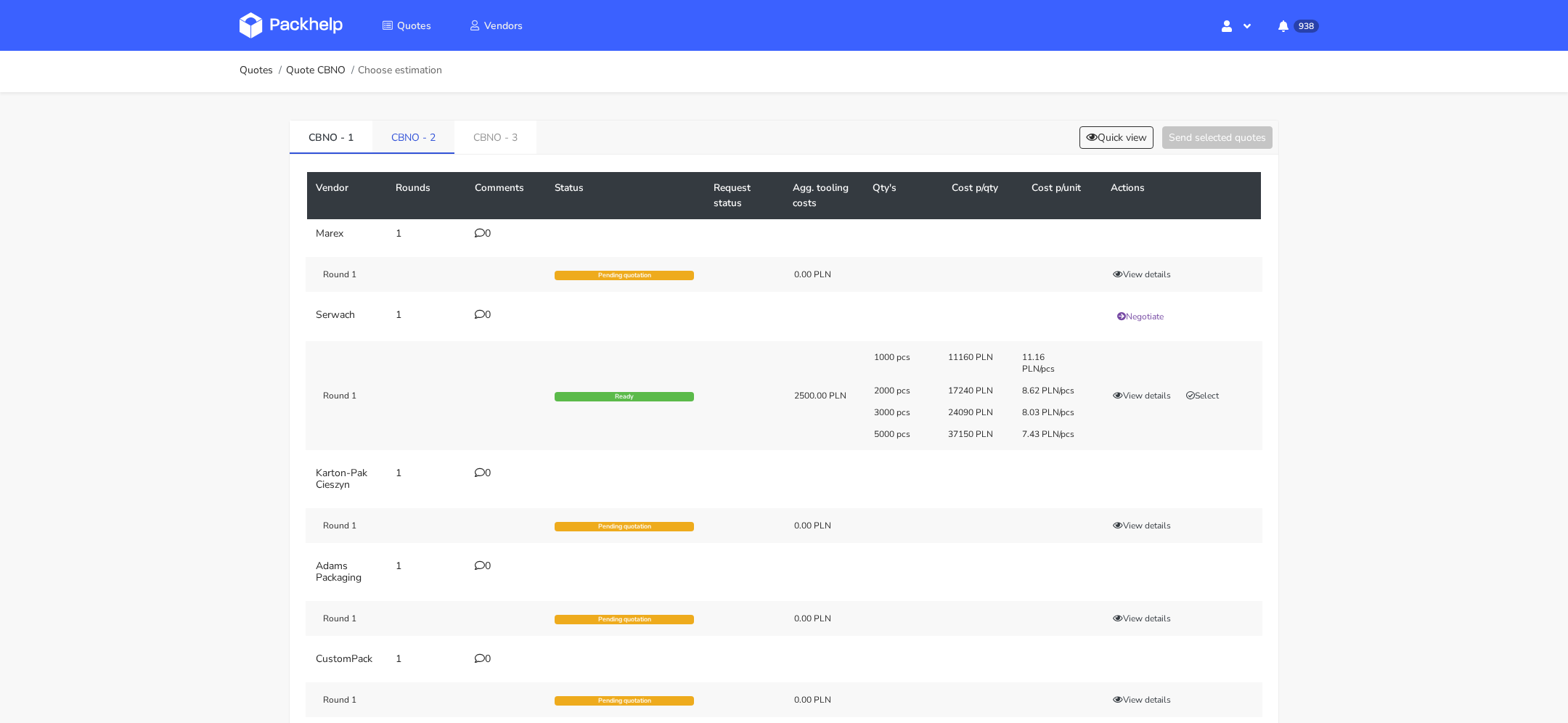
click at [413, 142] on link "CBNO - 2" at bounding box center [413, 136] width 82 height 32
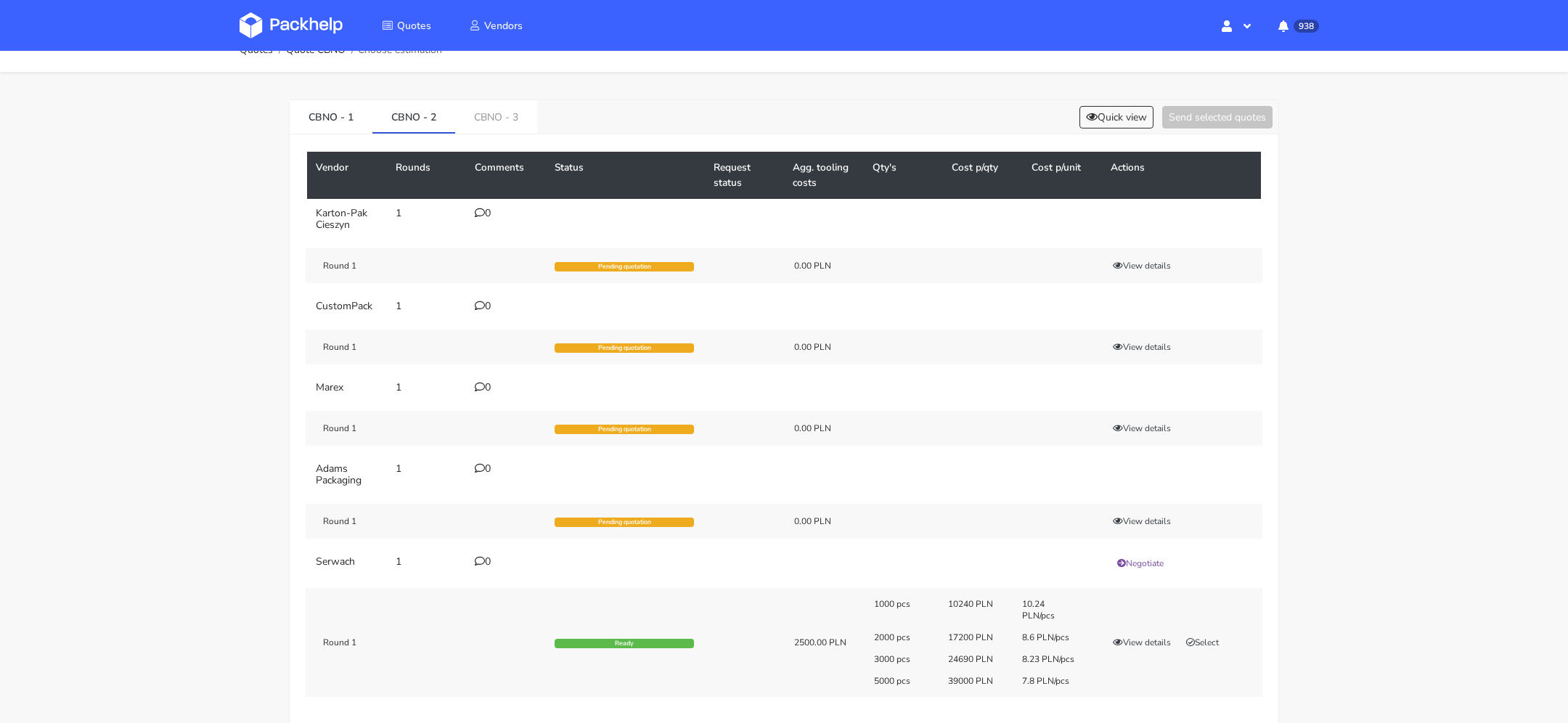
scroll to position [22, 0]
click at [481, 111] on link "CBNO - 3" at bounding box center [495, 117] width 82 height 32
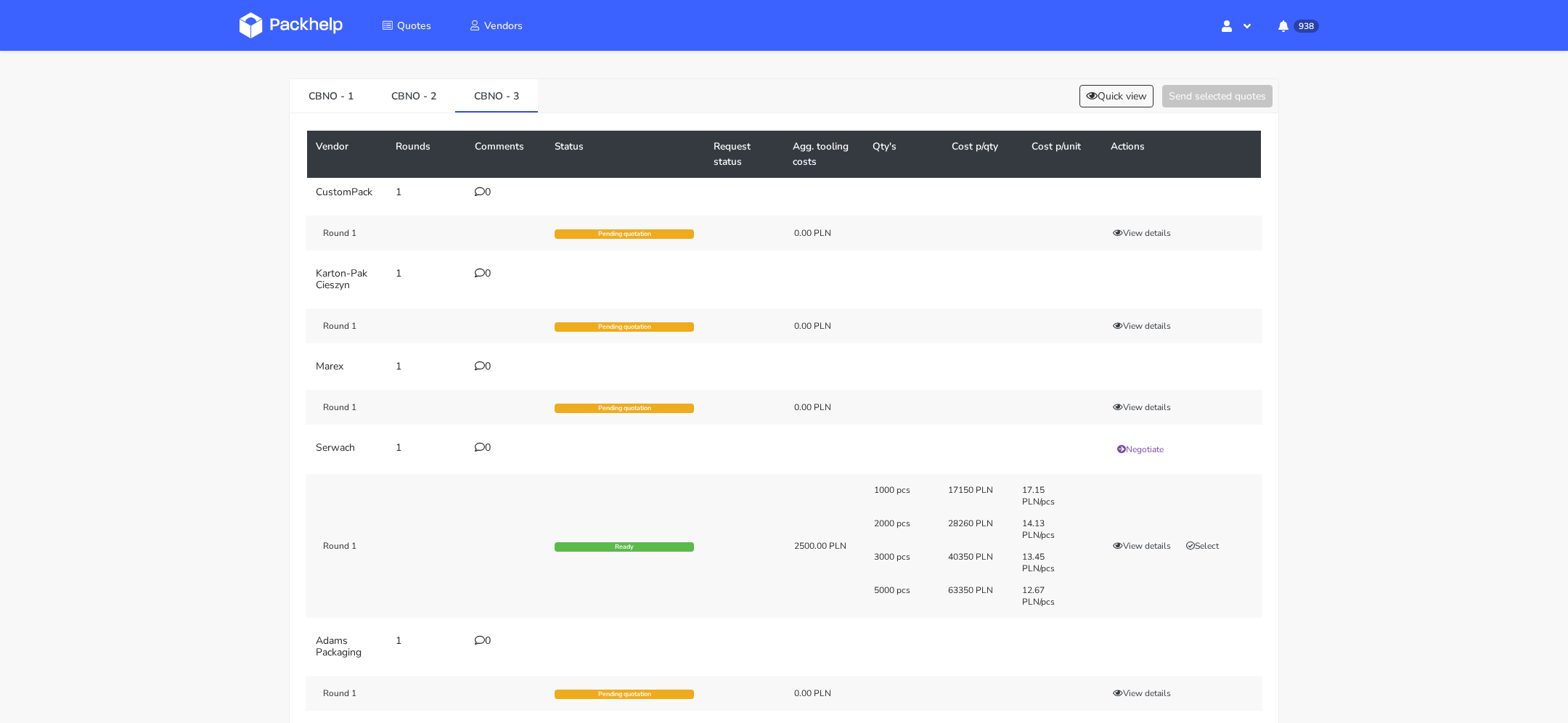
scroll to position [161, 0]
